Goal: Task Accomplishment & Management: Use online tool/utility

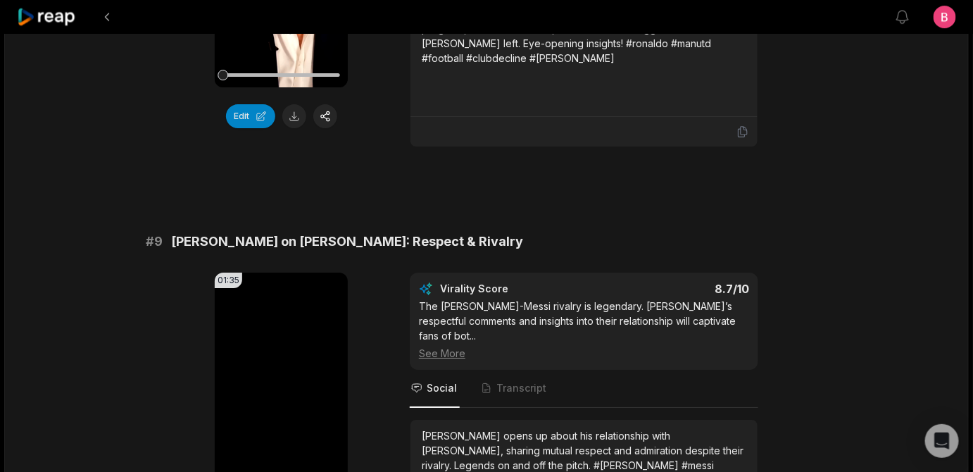
scroll to position [4458, 0]
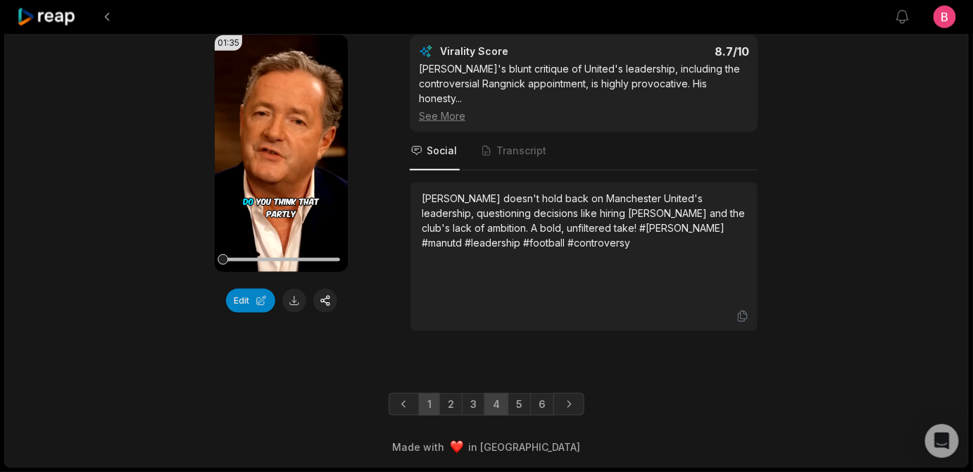
click at [503, 393] on link "4" at bounding box center [497, 404] width 24 height 23
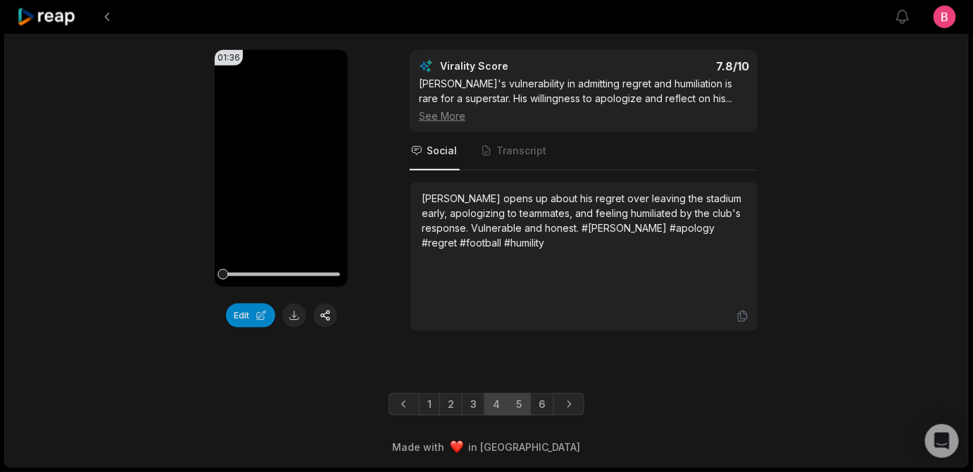
click at [530, 397] on link "5" at bounding box center [519, 404] width 23 height 23
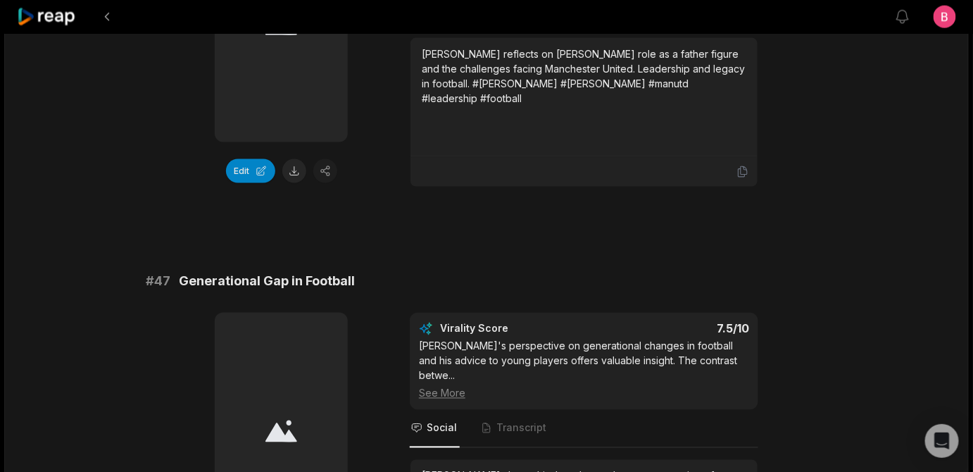
scroll to position [2006, 0]
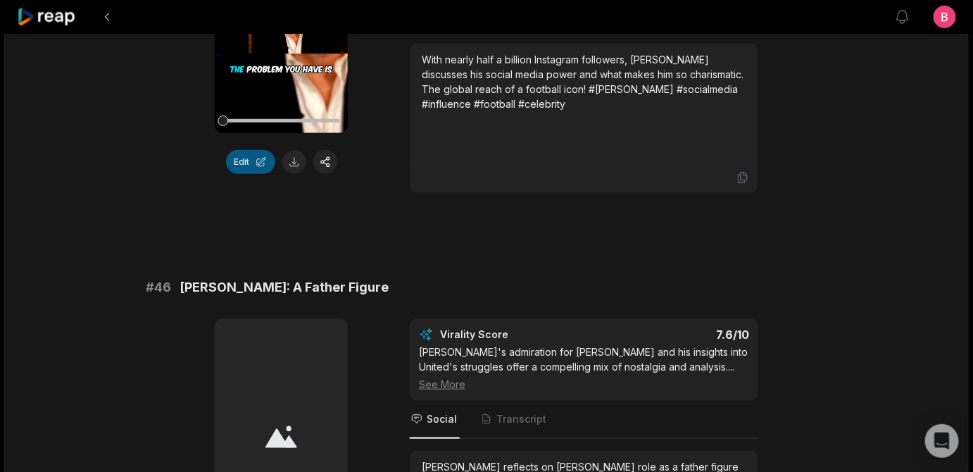
click at [226, 174] on button "Edit" at bounding box center [250, 162] width 49 height 24
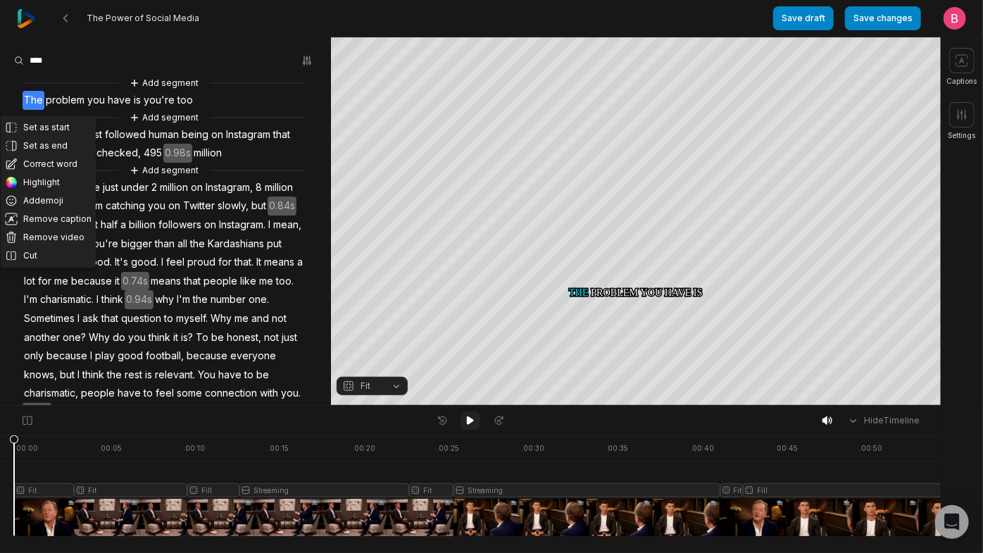
click at [473, 423] on icon at bounding box center [470, 420] width 7 height 8
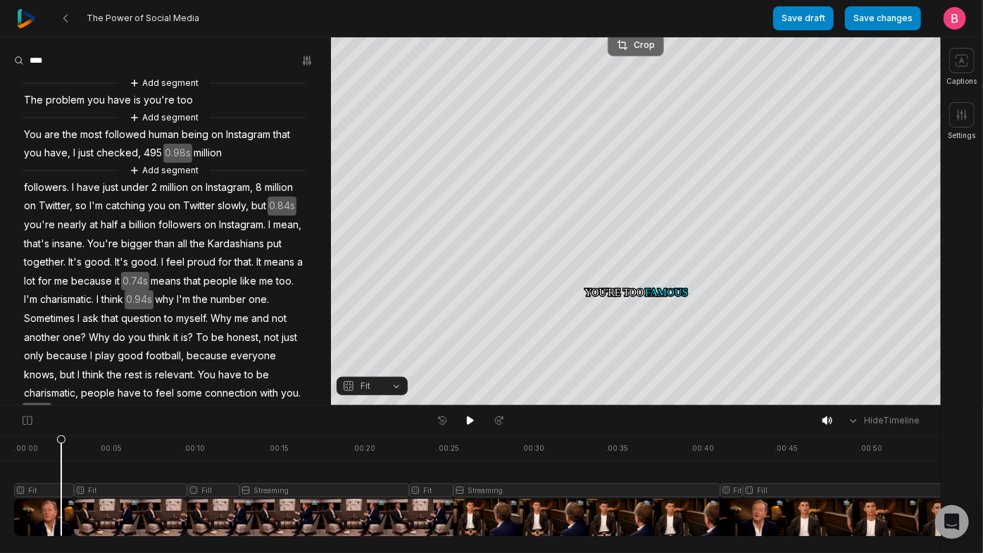
click at [618, 41] on icon at bounding box center [622, 44] width 11 height 11
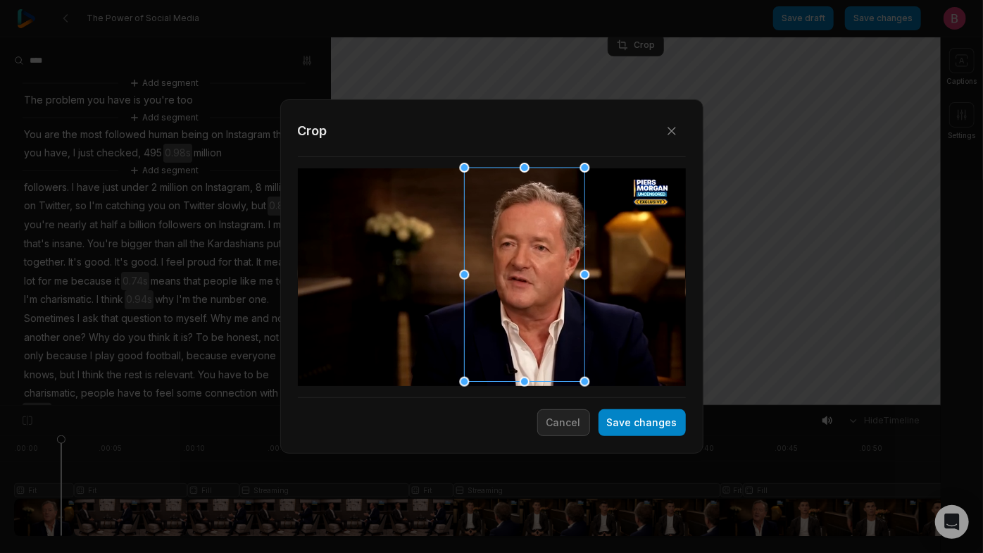
drag, startPoint x: 502, startPoint y: 267, endPoint x: 535, endPoint y: 267, distance: 32.4
click at [535, 267] on div at bounding box center [520, 275] width 120 height 214
click at [627, 423] on button "Save changes" at bounding box center [642, 422] width 87 height 27
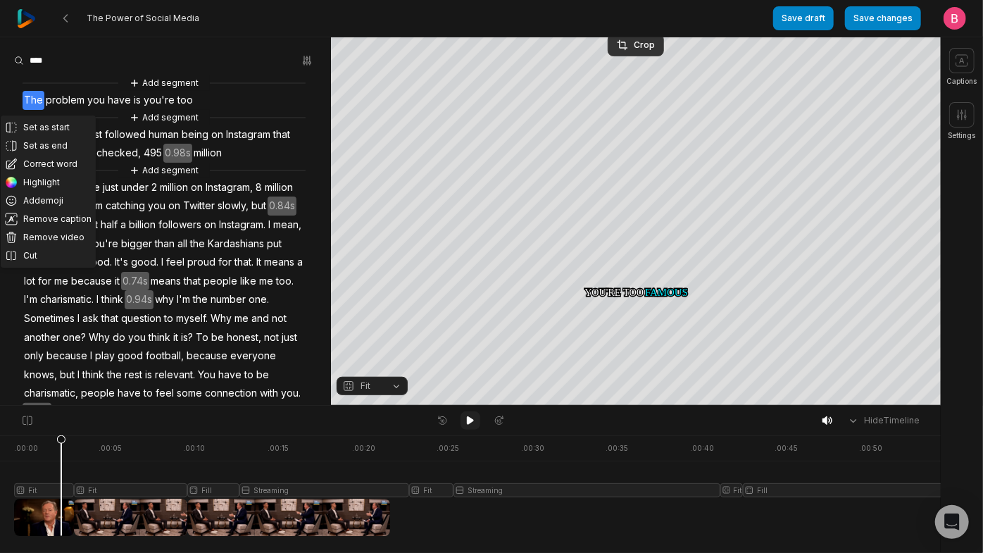
click at [473, 424] on icon at bounding box center [470, 420] width 7 height 8
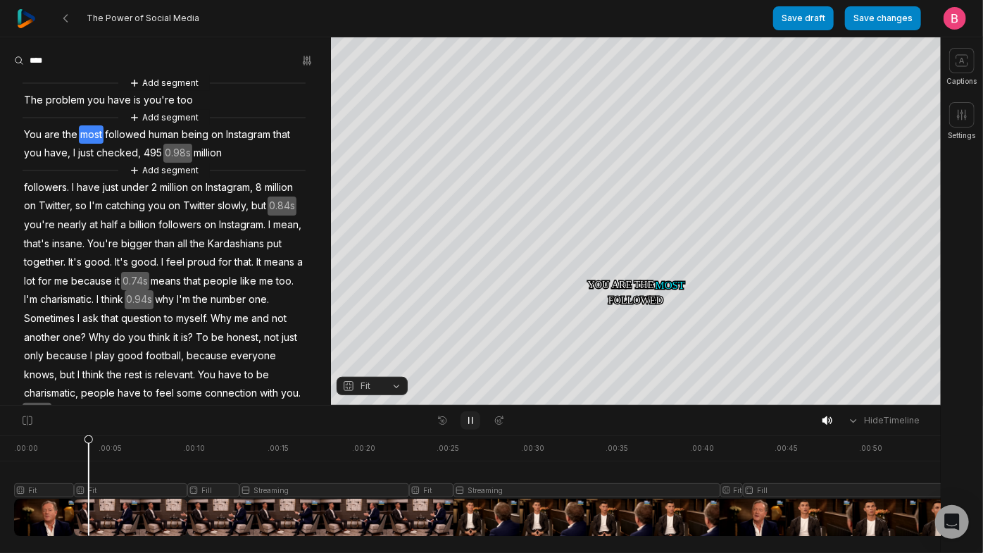
click at [473, 424] on icon at bounding box center [470, 420] width 11 height 11
click at [389, 388] on button "Fit" at bounding box center [372, 386] width 71 height 18
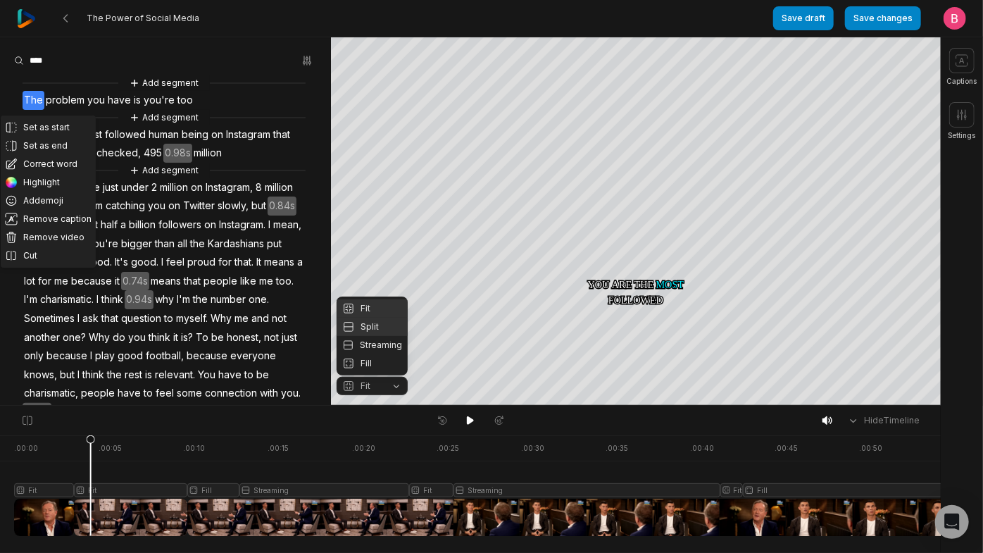
click at [382, 299] on div "Fit" at bounding box center [372, 308] width 71 height 18
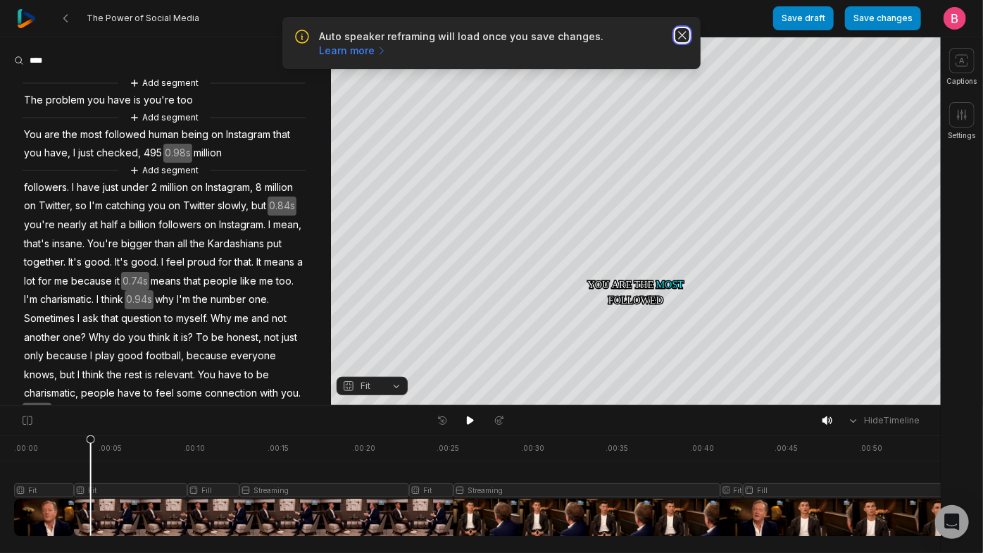
click at [678, 39] on icon "button" at bounding box center [683, 35] width 14 height 14
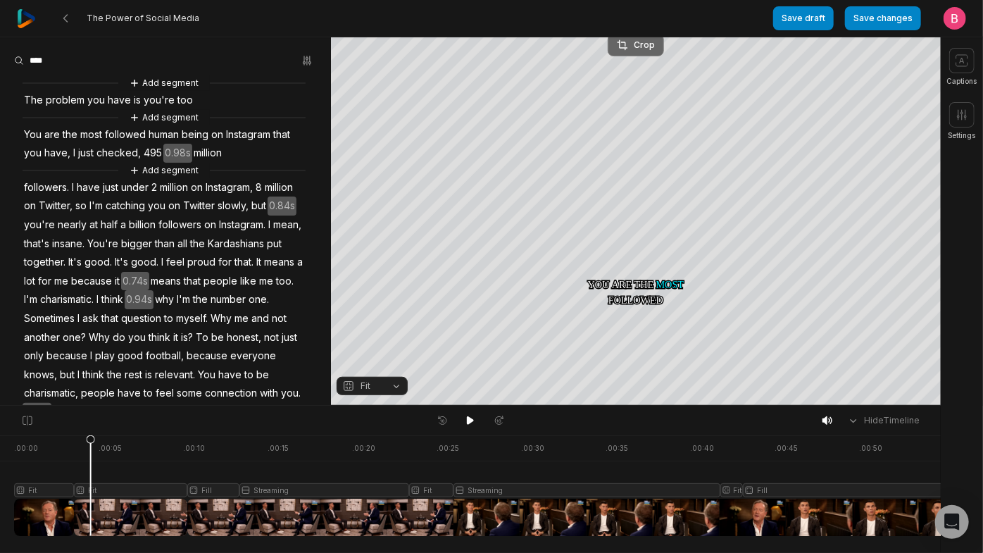
click at [650, 47] on div "Crop" at bounding box center [636, 45] width 38 height 13
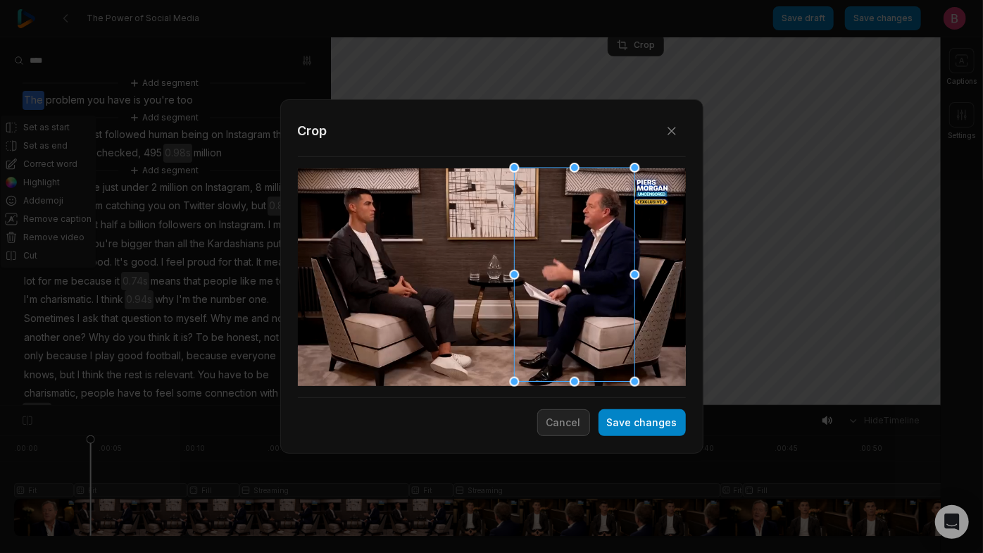
drag, startPoint x: 497, startPoint y: 272, endPoint x: 580, endPoint y: 273, distance: 82.4
click at [580, 273] on div at bounding box center [570, 275] width 120 height 214
click at [599, 436] on button "Save changes" at bounding box center [642, 422] width 87 height 27
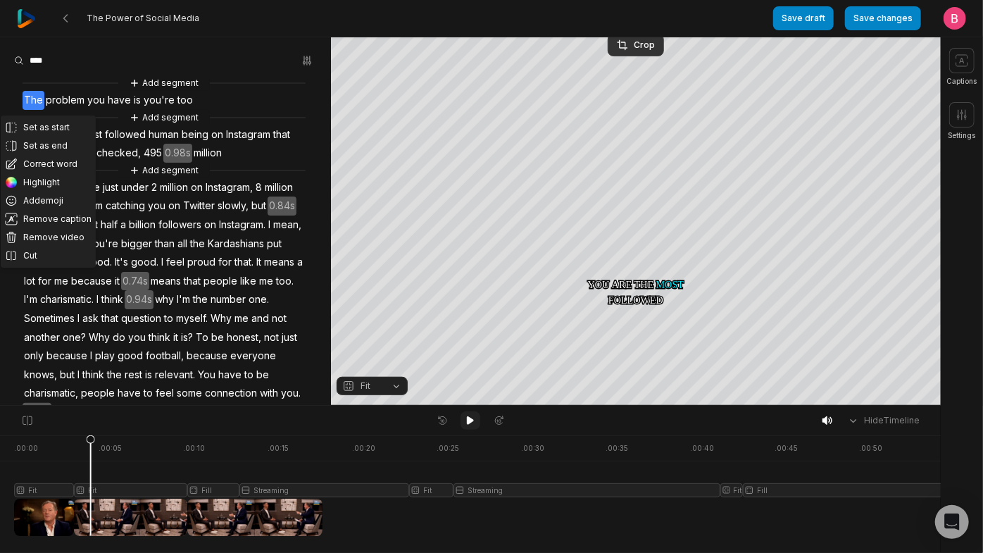
click at [471, 425] on icon at bounding box center [470, 420] width 7 height 8
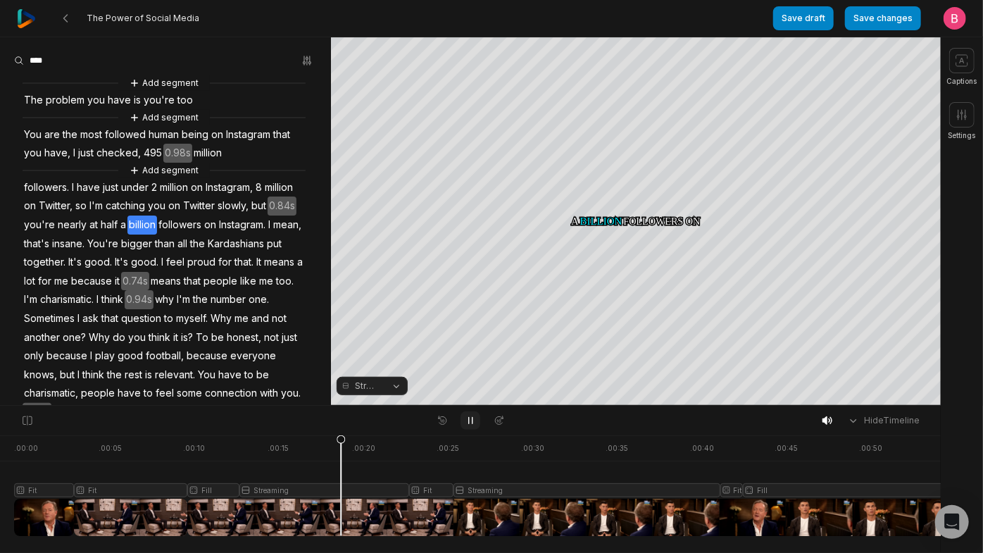
click at [471, 425] on icon at bounding box center [470, 420] width 11 height 11
click at [263, 507] on div at bounding box center [764, 485] width 1500 height 101
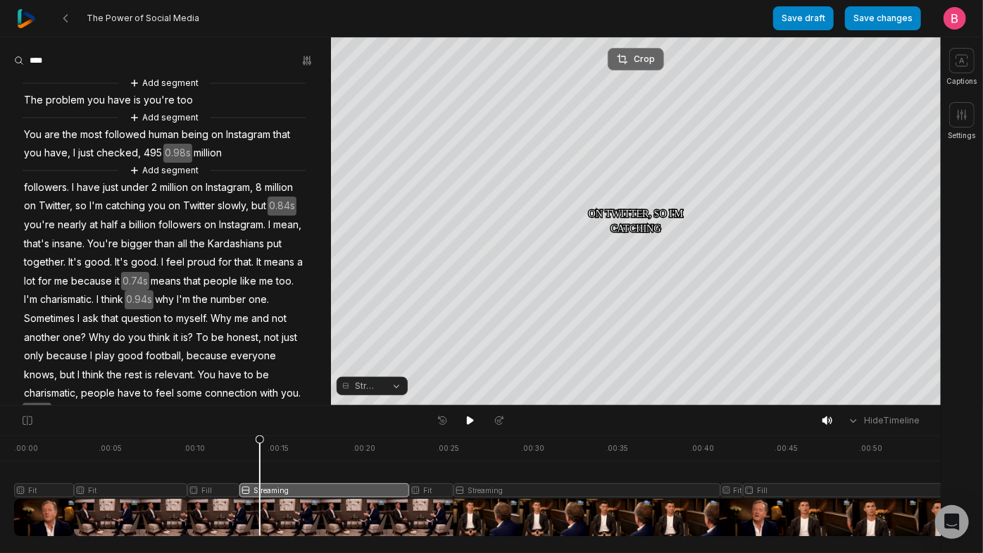
click at [640, 53] on div "Crop" at bounding box center [636, 59] width 38 height 13
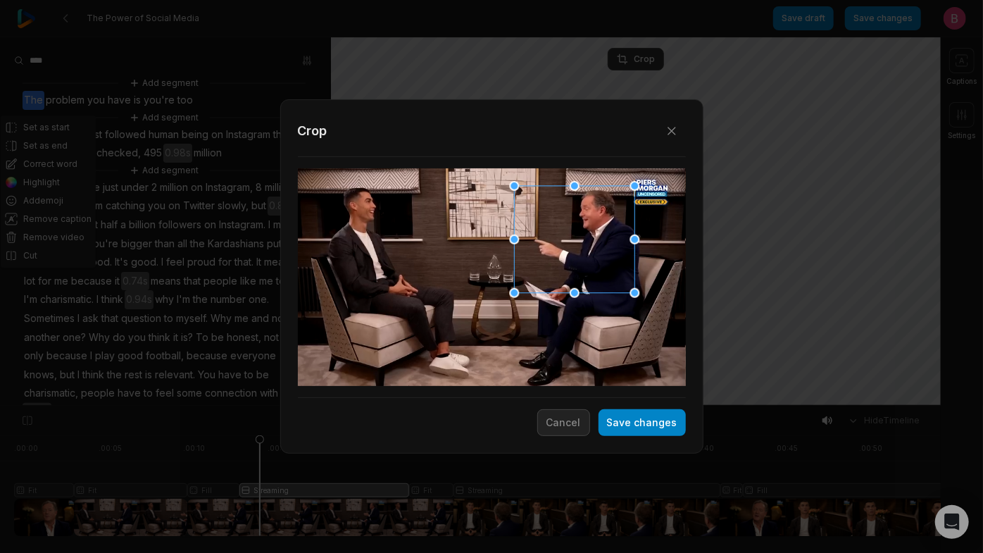
drag, startPoint x: 497, startPoint y: 287, endPoint x: 580, endPoint y: 252, distance: 89.6
click at [580, 252] on div at bounding box center [570, 240] width 120 height 107
click at [599, 420] on button "Save changes" at bounding box center [642, 422] width 87 height 27
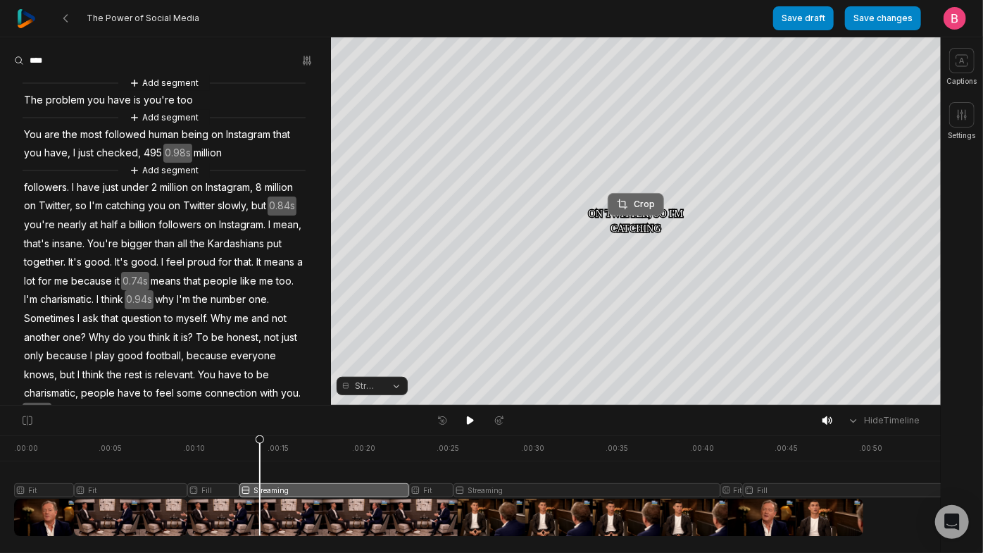
click at [635, 199] on div "Crop" at bounding box center [636, 204] width 38 height 13
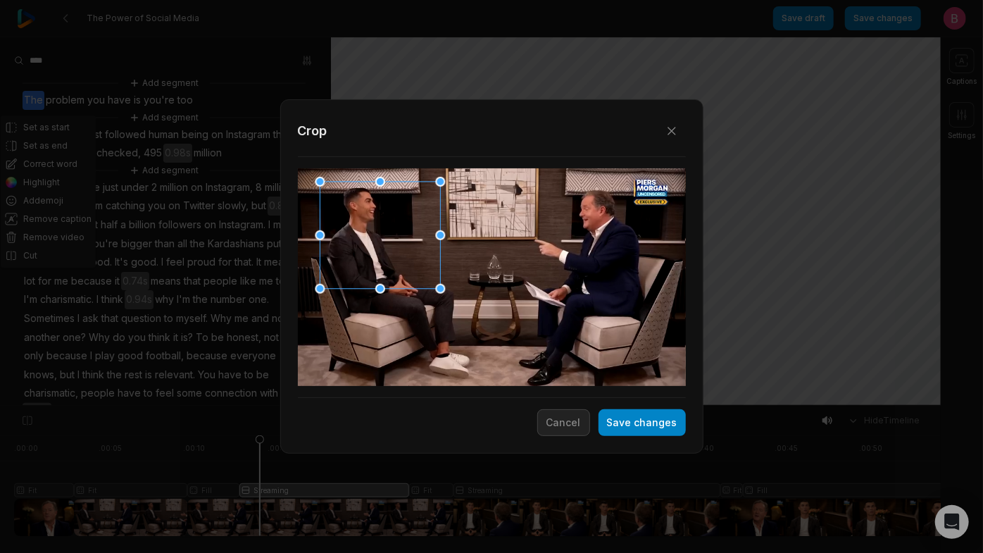
drag, startPoint x: 484, startPoint y: 272, endPoint x: 372, endPoint y: 232, distance: 118.7
click at [372, 232] on div at bounding box center [376, 235] width 120 height 107
click at [635, 423] on button "Save changes" at bounding box center [642, 422] width 87 height 27
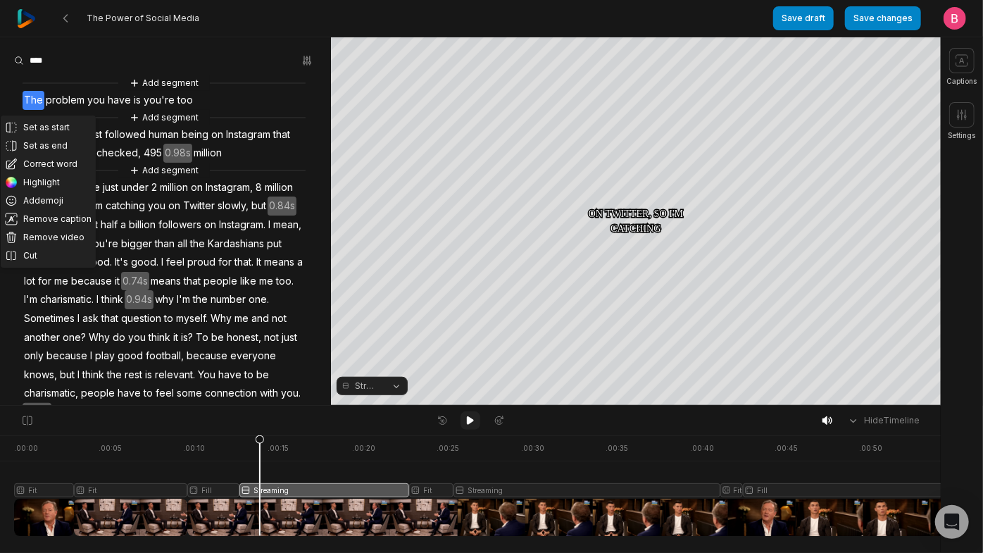
click at [468, 424] on icon at bounding box center [470, 420] width 7 height 8
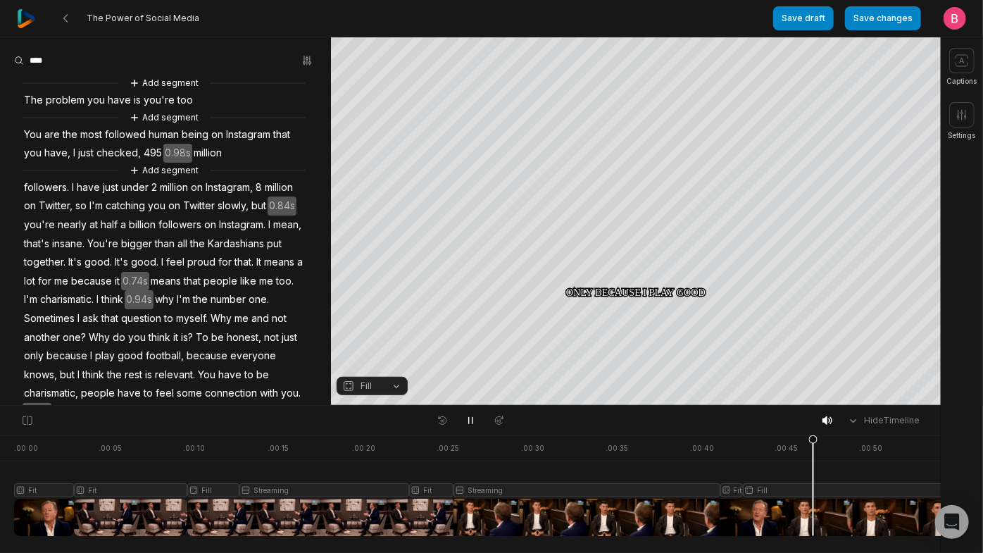
click at [394, 382] on button "Fill" at bounding box center [372, 386] width 71 height 18
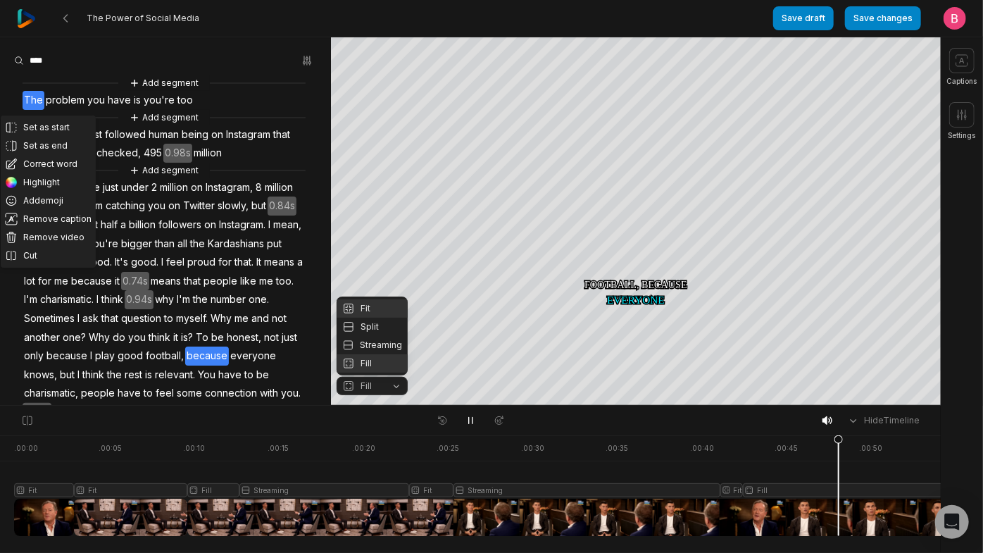
click at [368, 299] on div "Fit" at bounding box center [372, 308] width 71 height 18
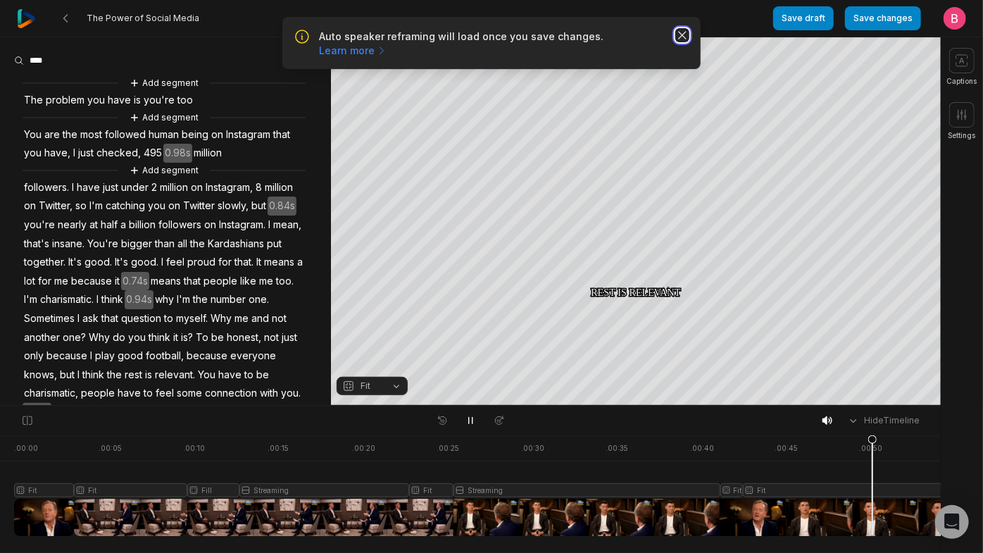
click at [682, 42] on icon "button" at bounding box center [683, 35] width 14 height 14
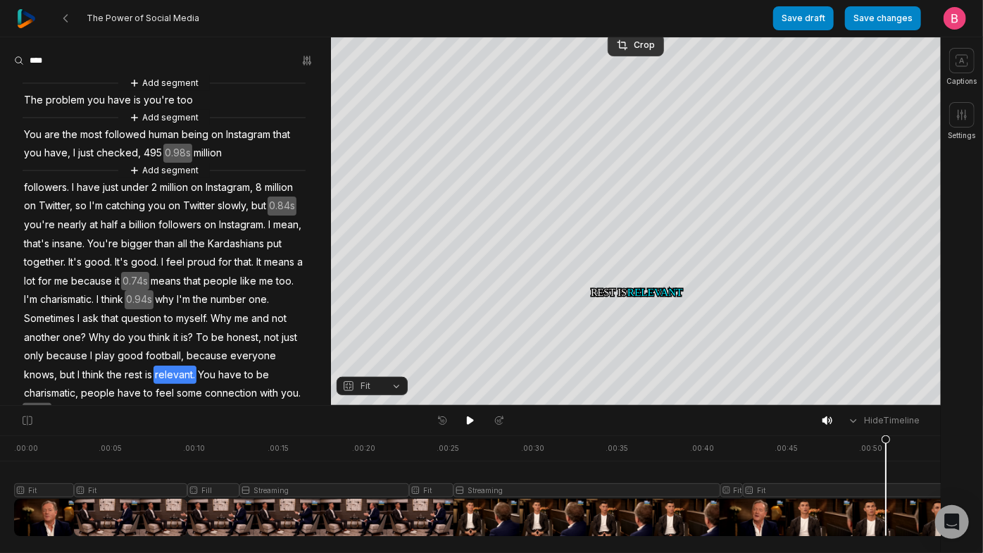
click at [637, 35] on div "The Power of Social Media" at bounding box center [395, 18] width 757 height 37
click at [640, 39] on div "Crop" at bounding box center [636, 45] width 38 height 13
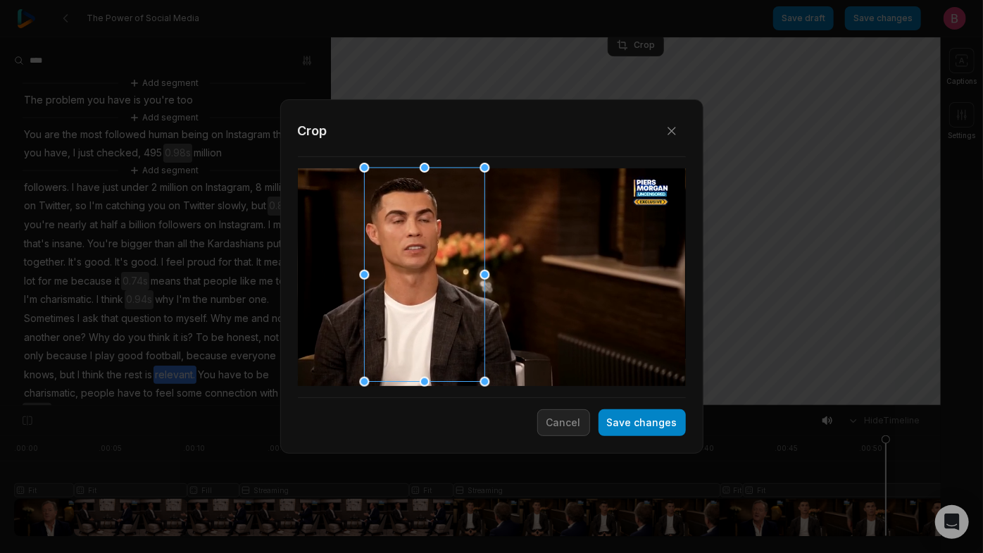
drag, startPoint x: 470, startPoint y: 280, endPoint x: 428, endPoint y: 280, distance: 42.3
click at [428, 280] on div at bounding box center [420, 275] width 120 height 214
click at [614, 422] on button "Save changes" at bounding box center [642, 422] width 87 height 27
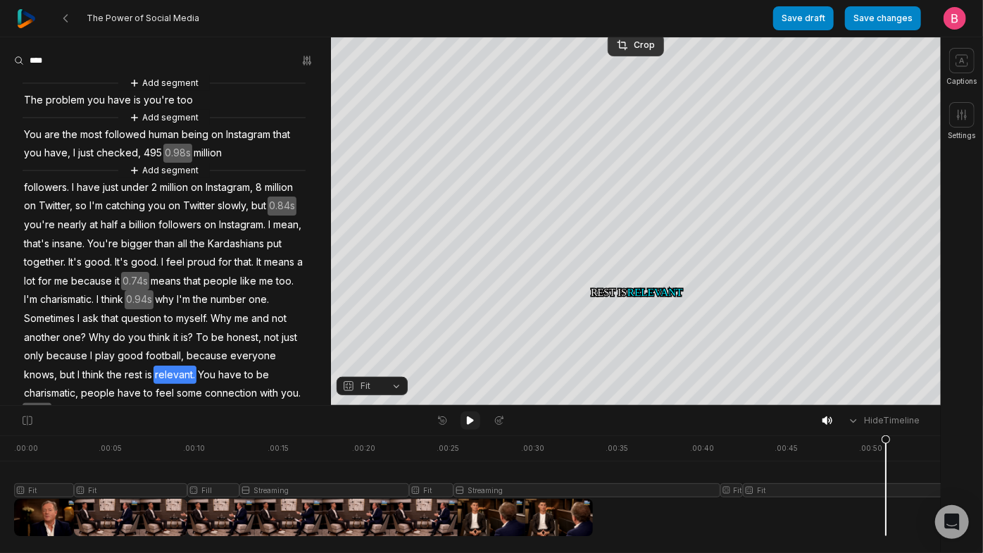
click at [469, 425] on icon at bounding box center [470, 420] width 7 height 8
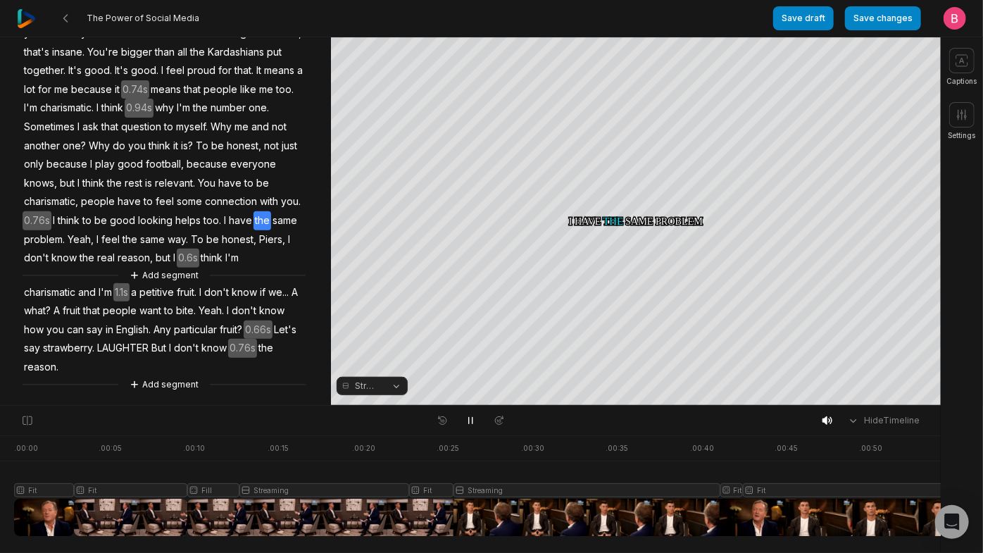
scroll to position [512, 0]
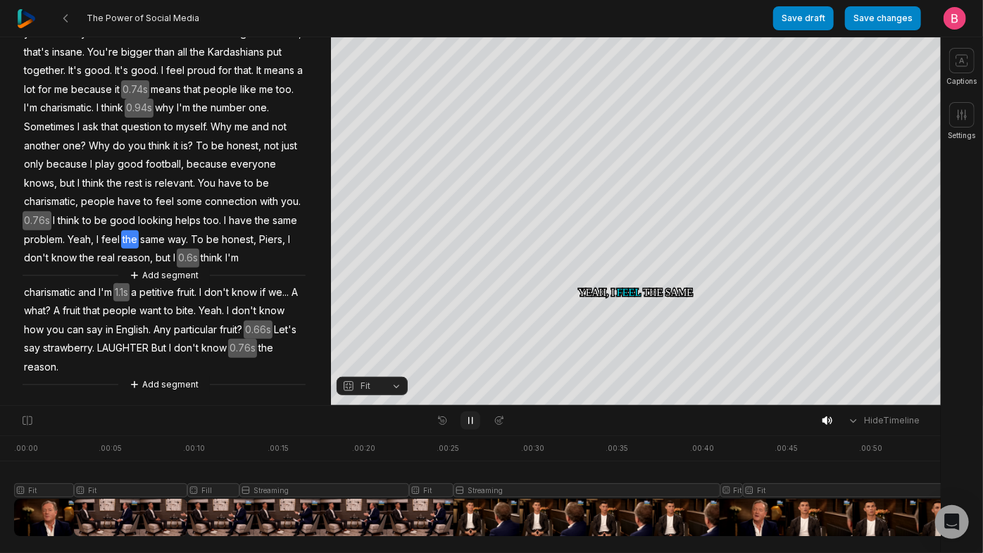
click at [472, 424] on icon at bounding box center [471, 421] width 4 height 6
click at [247, 211] on span "have" at bounding box center [241, 220] width 26 height 19
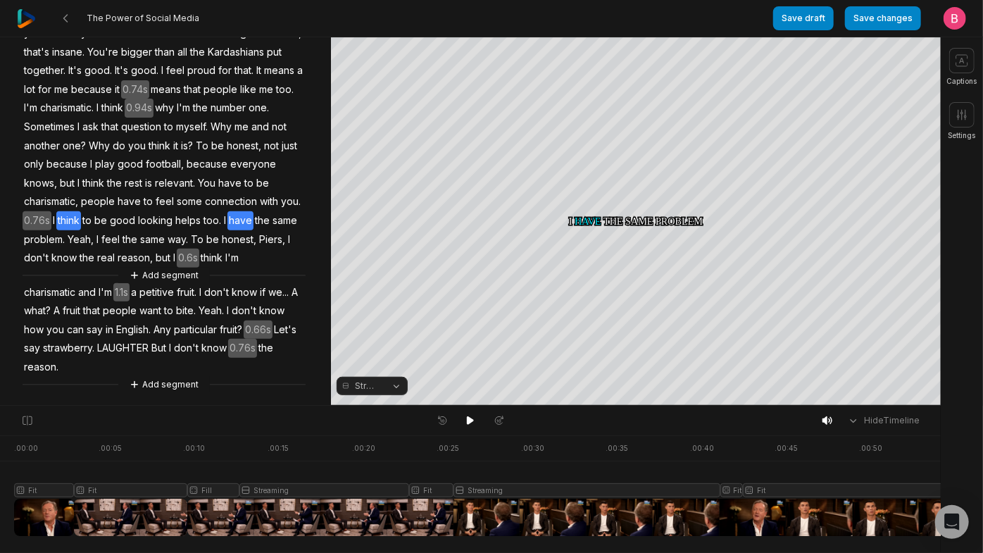
click at [63, 211] on span "think" at bounding box center [68, 220] width 25 height 19
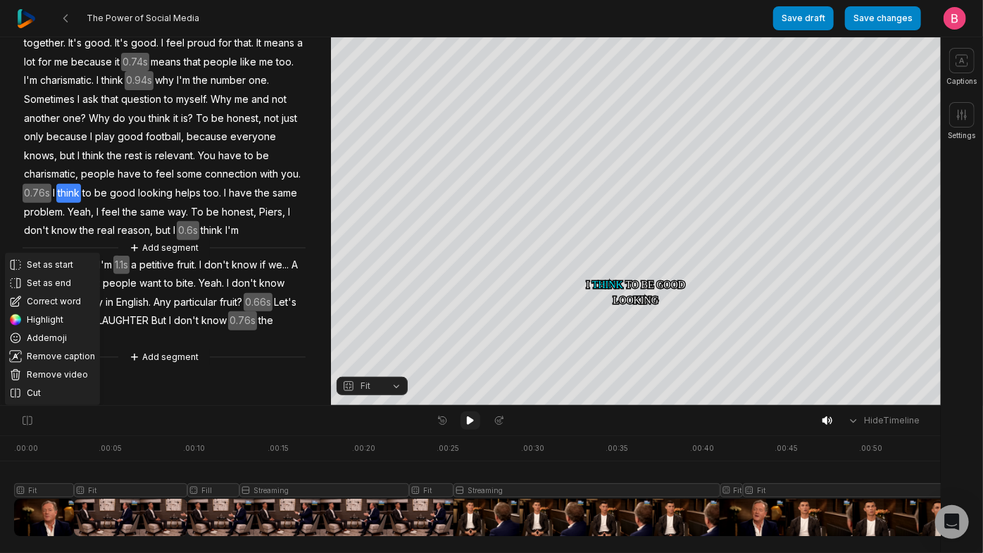
click at [468, 424] on icon at bounding box center [470, 420] width 7 height 8
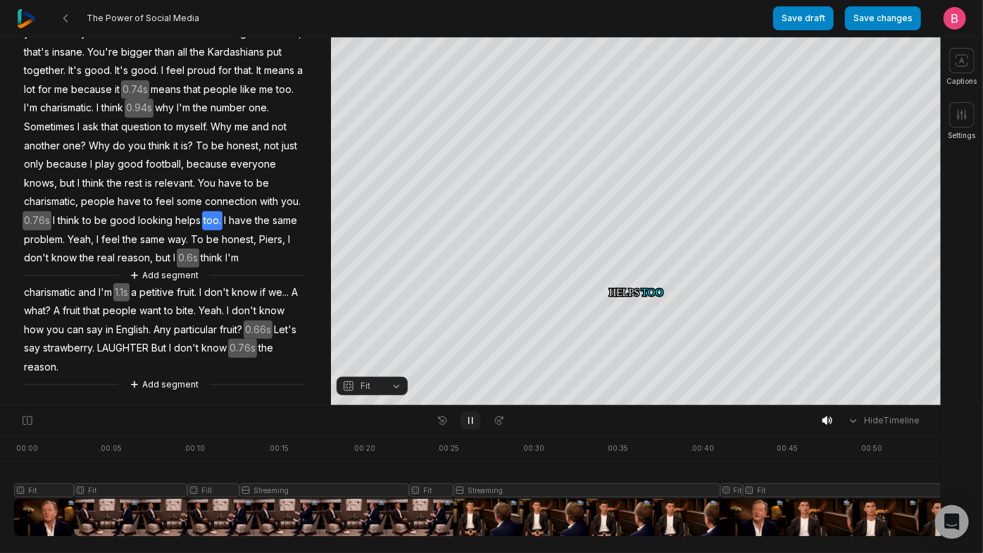
click at [465, 426] on icon at bounding box center [470, 420] width 11 height 11
click at [396, 385] on button "Streaming" at bounding box center [372, 386] width 71 height 18
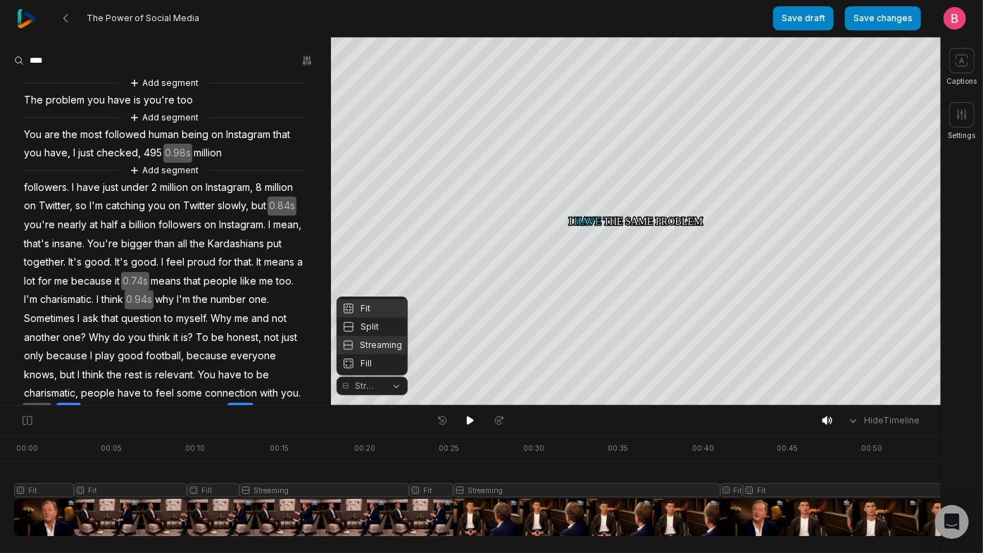
scroll to position [512, 0]
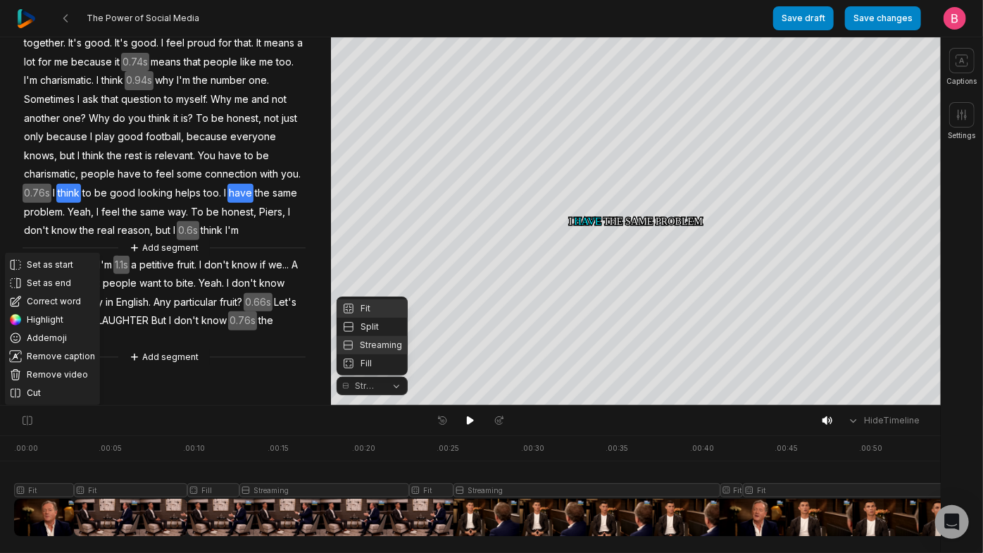
click at [378, 301] on div "Fit" at bounding box center [372, 308] width 71 height 18
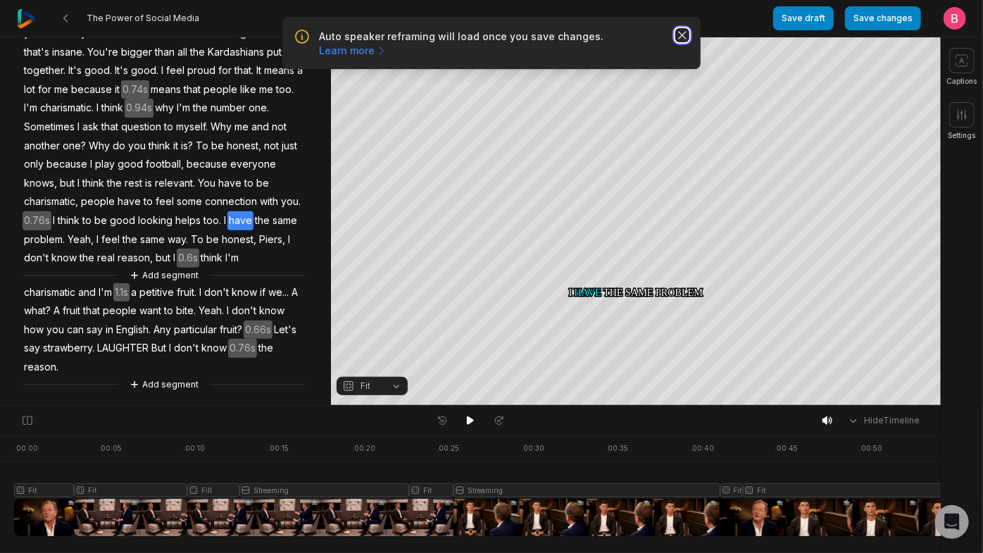
click at [678, 41] on icon "button" at bounding box center [683, 35] width 14 height 14
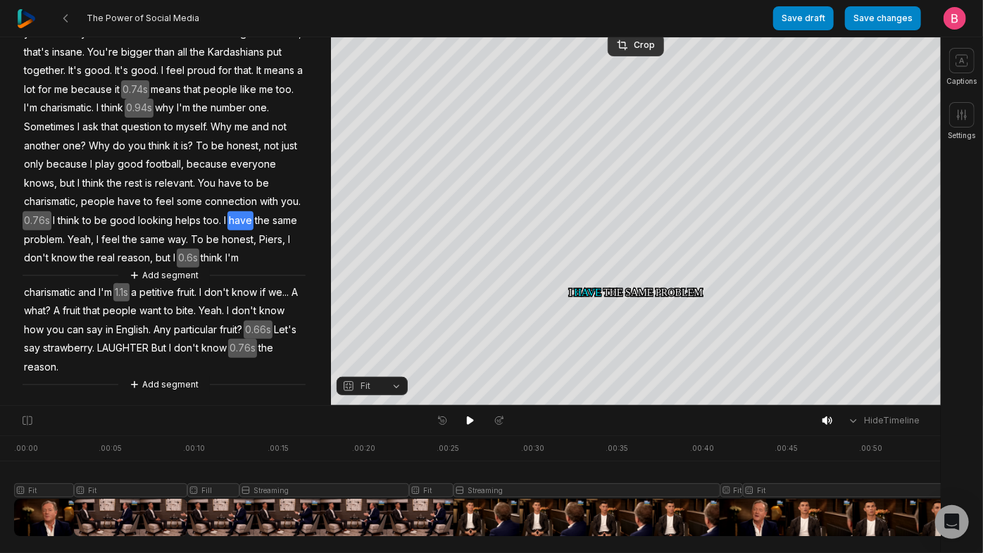
click at [631, 35] on div "The Power of Social Media" at bounding box center [395, 18] width 757 height 37
click at [635, 42] on div "Crop" at bounding box center [636, 45] width 38 height 13
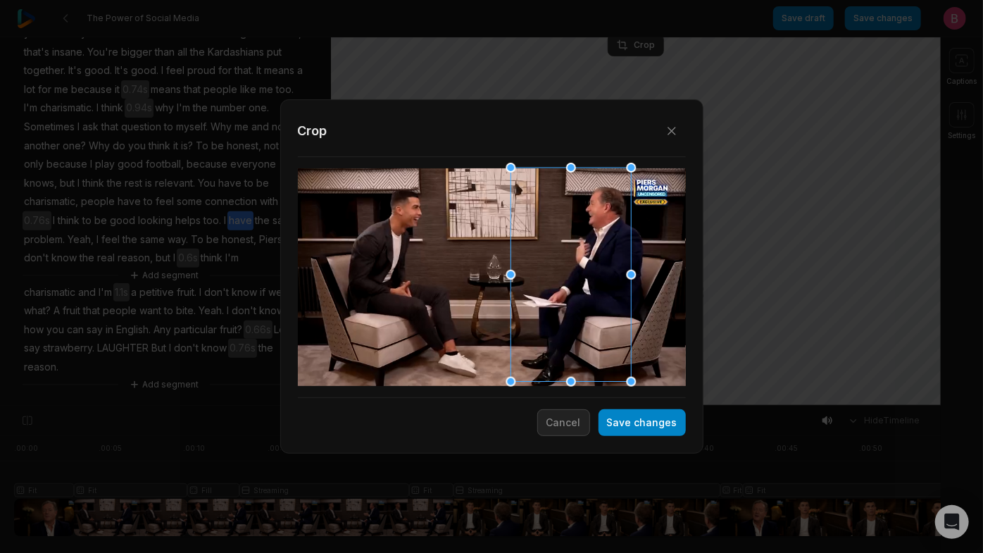
drag, startPoint x: 525, startPoint y: 274, endPoint x: 604, endPoint y: 275, distance: 78.9
click at [604, 275] on div at bounding box center [566, 275] width 120 height 214
click at [587, 351] on div at bounding box center [569, 275] width 120 height 214
click at [621, 424] on button "Save changes" at bounding box center [642, 422] width 87 height 27
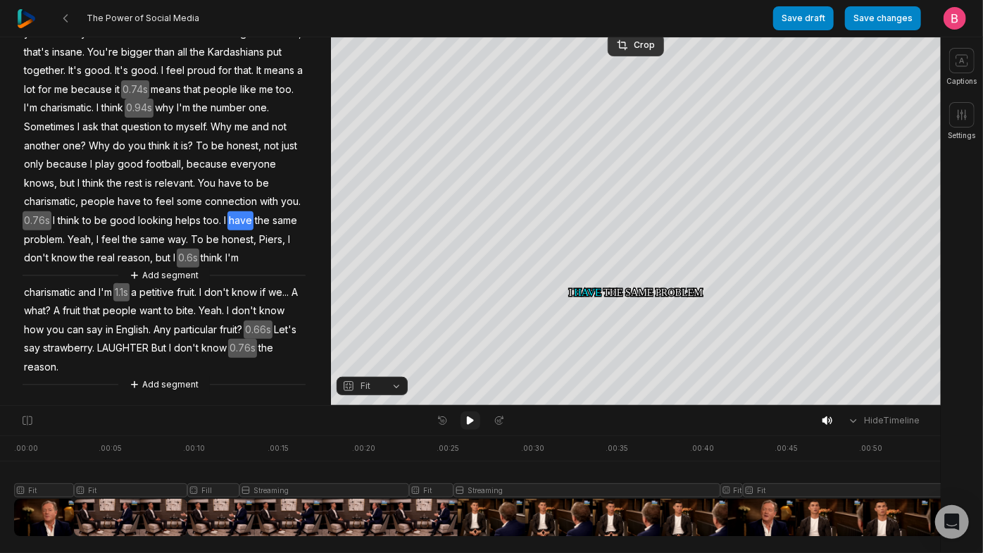
click at [469, 423] on icon at bounding box center [470, 420] width 7 height 8
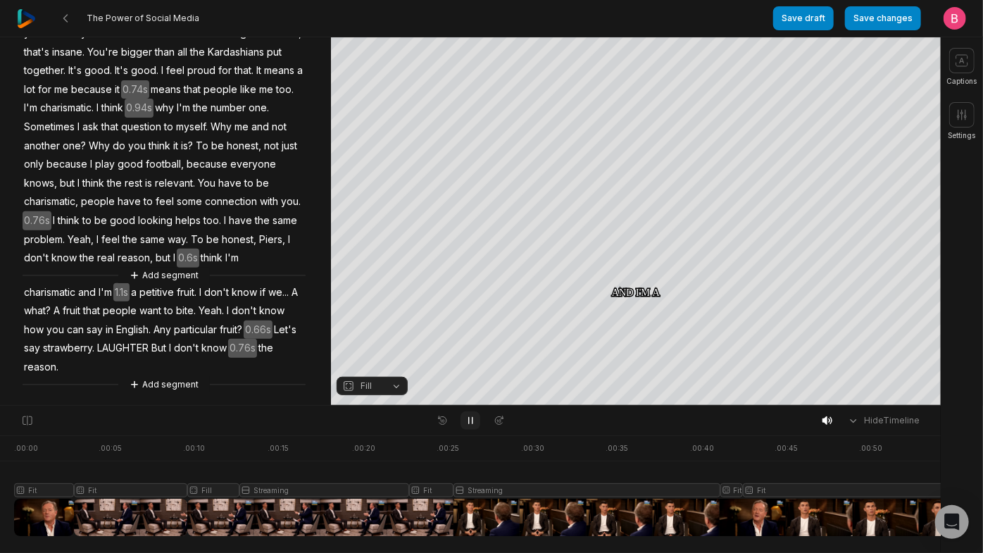
click at [469, 423] on icon at bounding box center [471, 421] width 4 height 6
click at [390, 387] on button "Fill" at bounding box center [372, 386] width 71 height 18
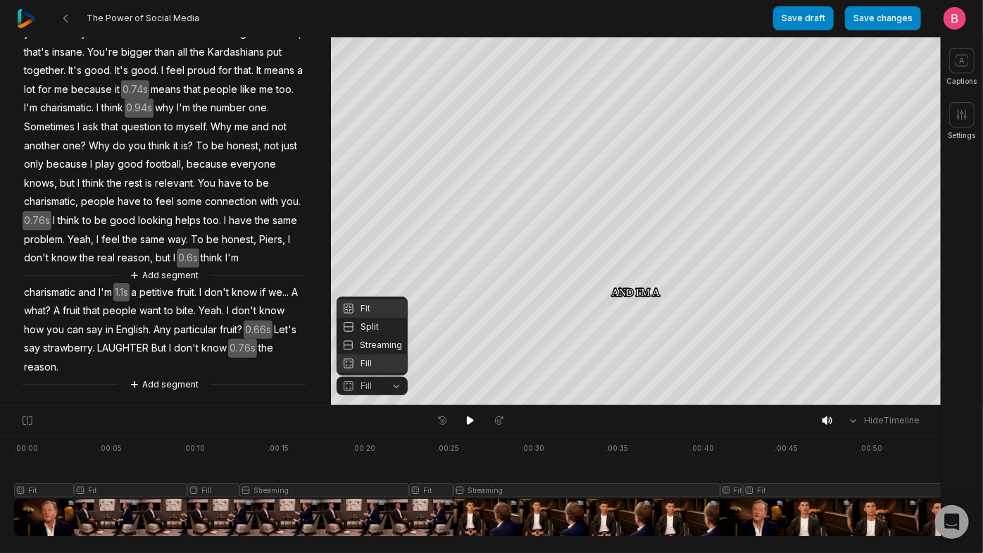
click at [377, 299] on div "Fit" at bounding box center [372, 308] width 71 height 18
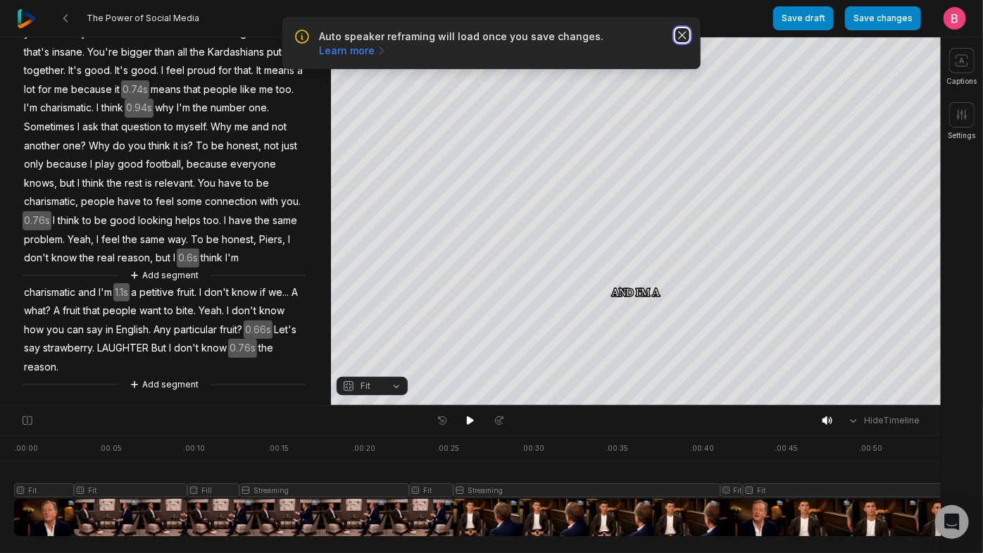
click at [676, 42] on icon "button" at bounding box center [683, 35] width 14 height 14
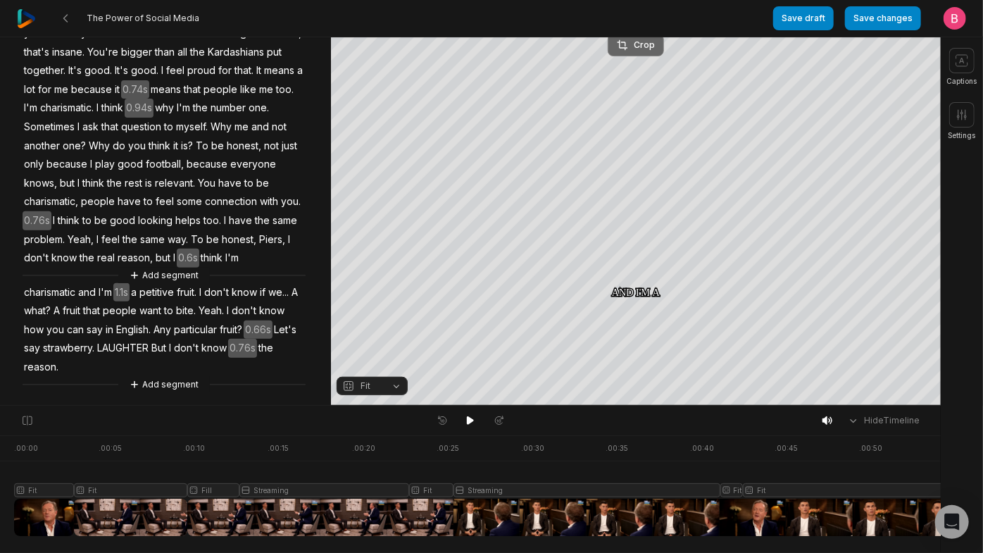
click at [628, 49] on div "Crop" at bounding box center [636, 45] width 38 height 13
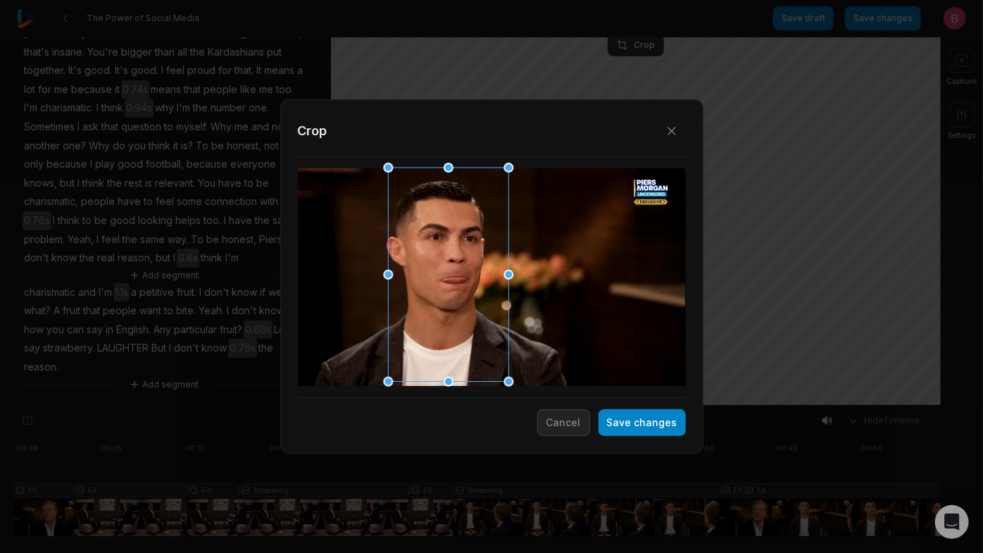
drag, startPoint x: 524, startPoint y: 245, endPoint x: 483, endPoint y: 248, distance: 41.7
click at [483, 248] on div at bounding box center [444, 275] width 120 height 214
click at [608, 416] on button "Save changes" at bounding box center [642, 422] width 87 height 27
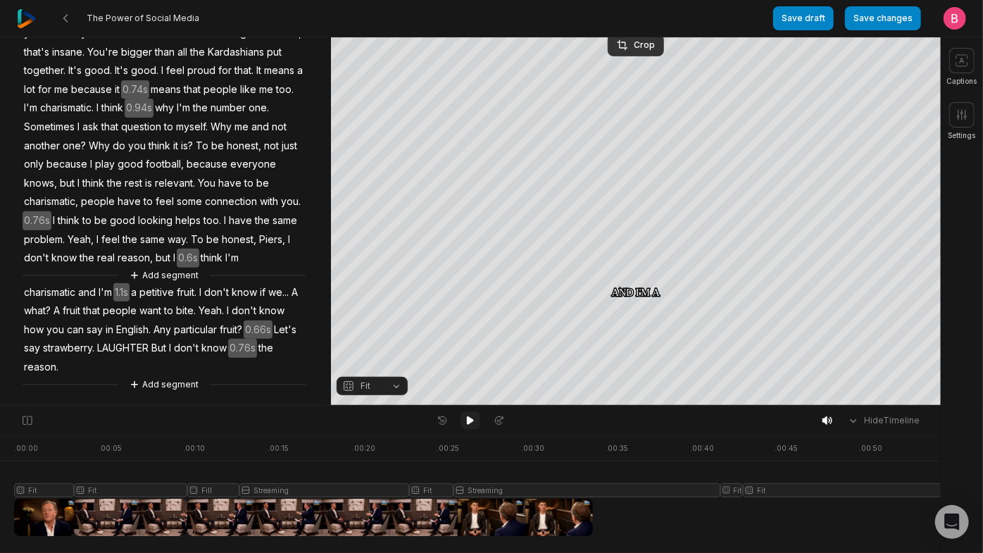
click at [475, 423] on icon at bounding box center [470, 420] width 11 height 11
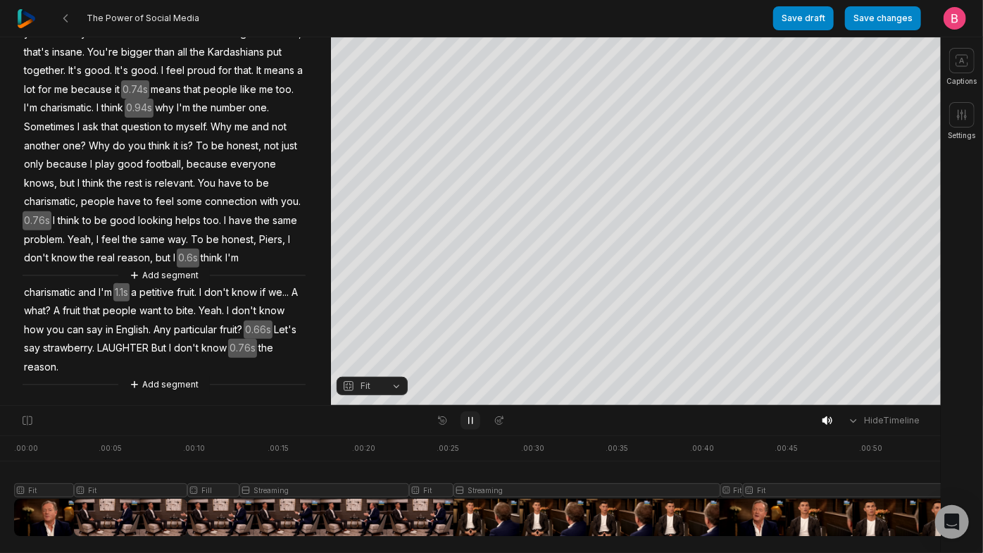
click at [475, 423] on icon at bounding box center [470, 420] width 11 height 11
click at [926, 480] on div at bounding box center [764, 485] width 1500 height 101
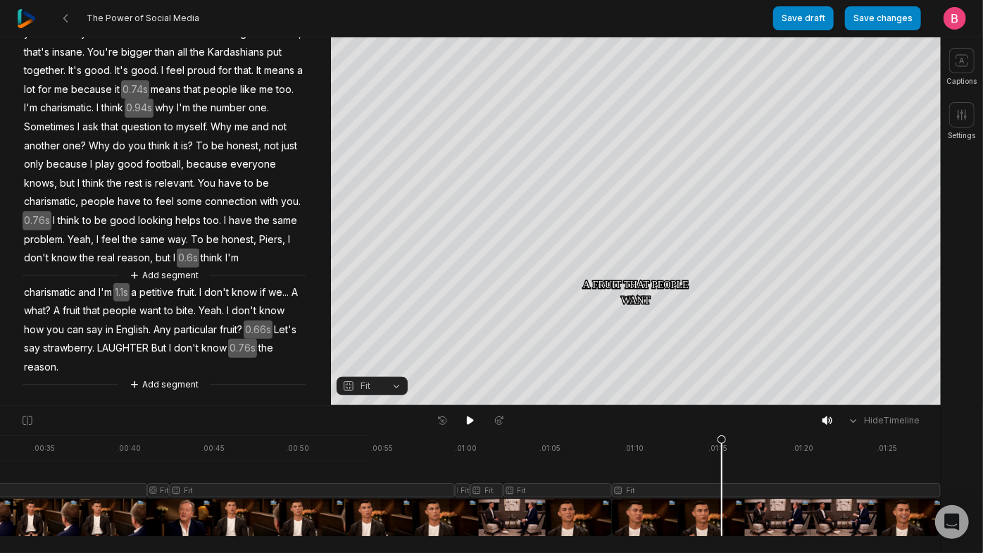
click at [721, 485] on div at bounding box center [191, 485] width 1500 height 101
click at [666, 486] on div at bounding box center [191, 485] width 1500 height 101
click at [645, 486] on div at bounding box center [191, 485] width 1500 height 101
click at [736, 487] on div at bounding box center [191, 485] width 1500 height 101
click at [466, 421] on icon at bounding box center [470, 420] width 11 height 11
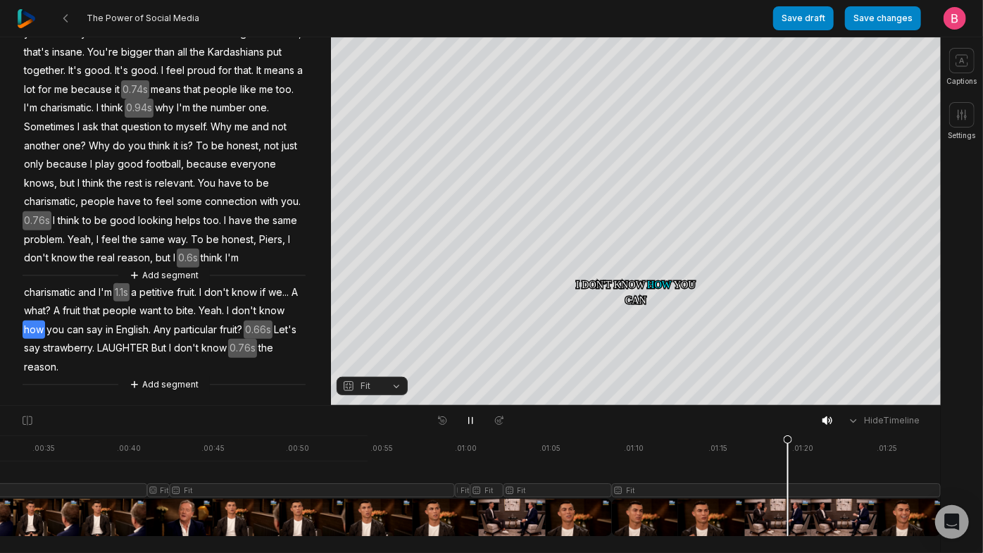
click at [390, 385] on button "Fit" at bounding box center [372, 386] width 71 height 18
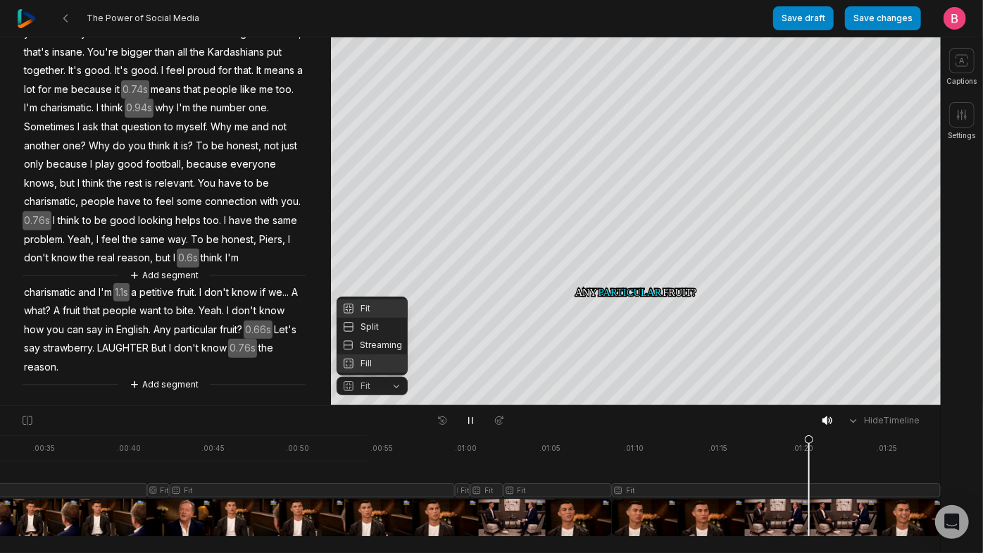
click at [380, 368] on div "Fill" at bounding box center [372, 363] width 71 height 18
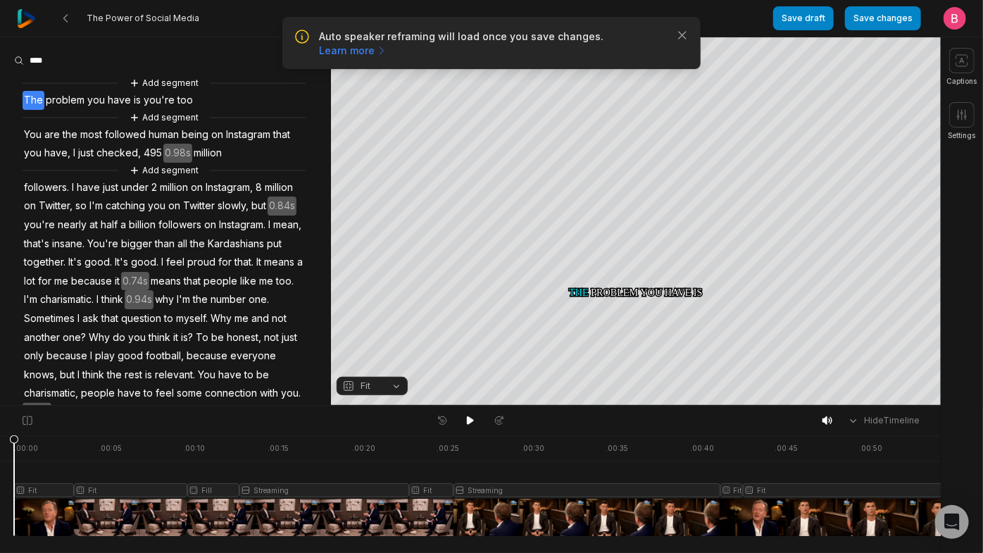
scroll to position [512, 0]
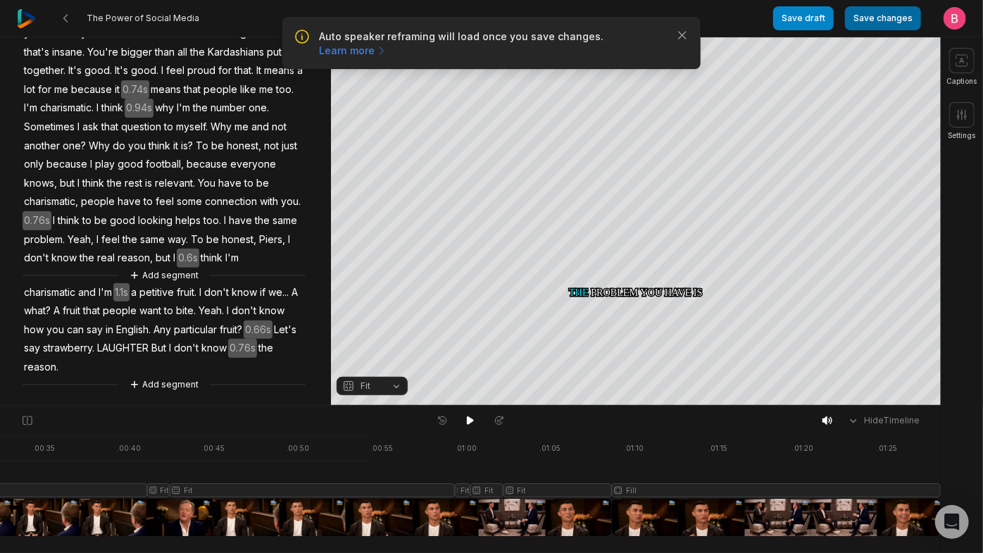
click at [868, 23] on button "Save changes" at bounding box center [883, 18] width 76 height 24
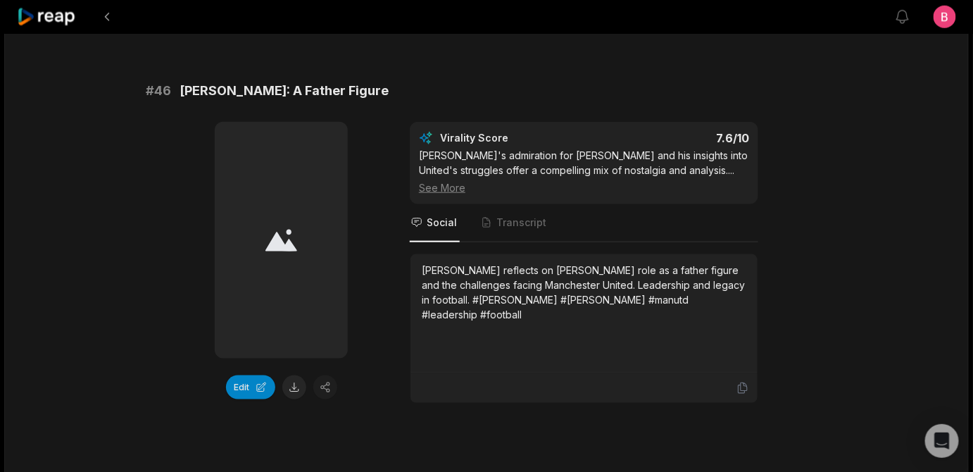
scroll to position [2032, 0]
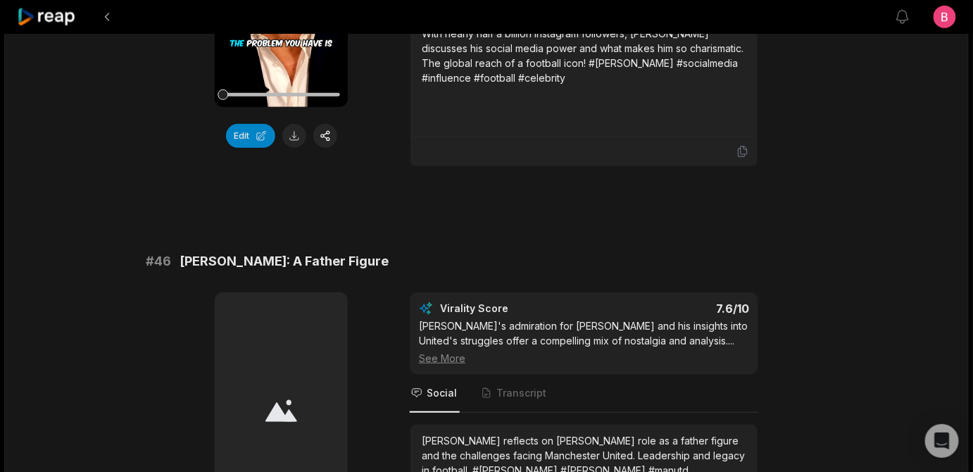
click at [295, 148] on button at bounding box center [294, 136] width 24 height 24
drag, startPoint x: 393, startPoint y: 50, endPoint x: 185, endPoint y: 49, distance: 208.5
copy span "The Power of Social Media"
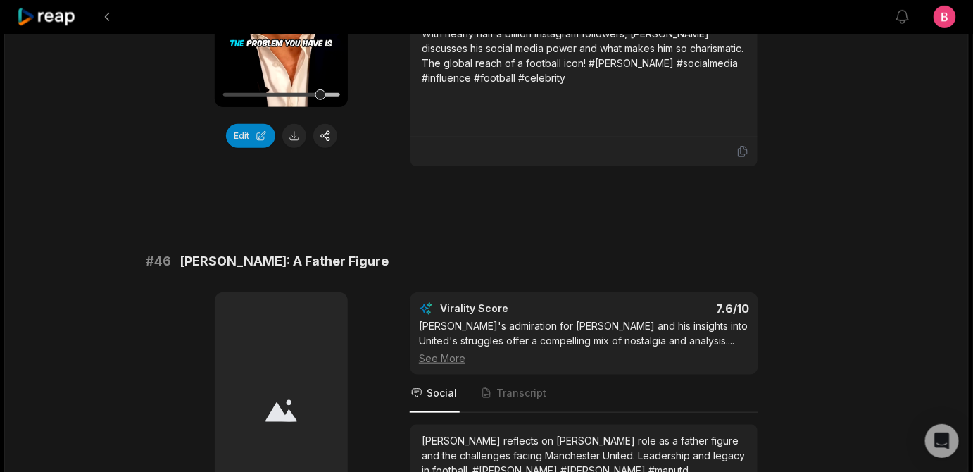
click at [817, 167] on div "01:28 Your browser does not support mp4 format. Edit Virality Score 7.6 /10 [PE…" at bounding box center [487, 18] width 682 height 297
click at [247, 148] on button "Edit" at bounding box center [250, 136] width 49 height 24
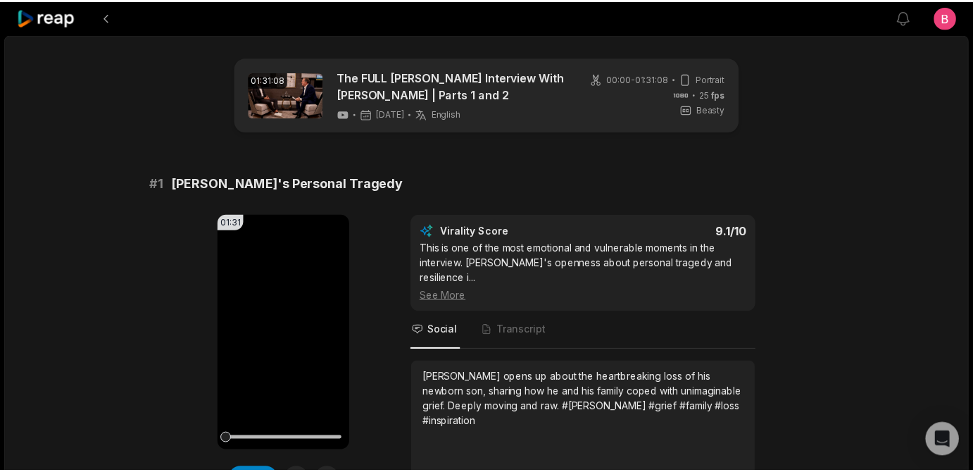
scroll to position [2032, 0]
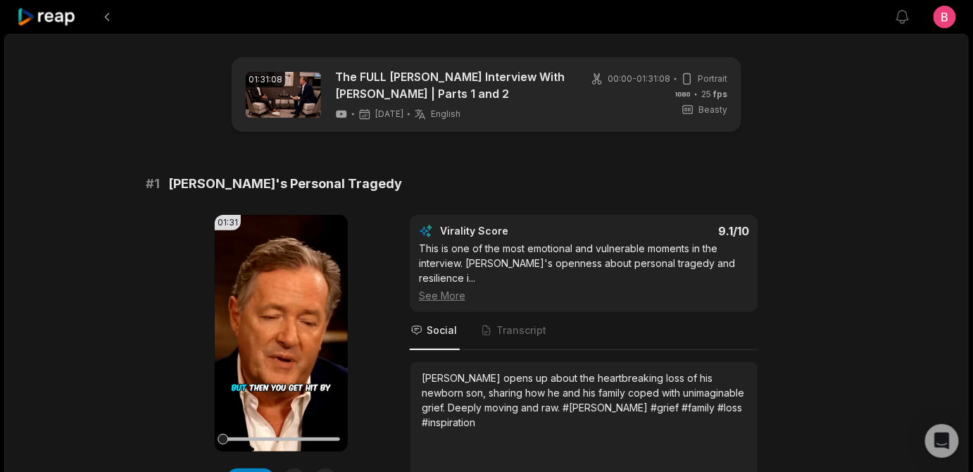
click at [778, 248] on div "# 1 [PERSON_NAME]'s Personal Tragedy 01:31 Your browser does not support mp4 fo…" at bounding box center [487, 342] width 682 height 337
